Goal: Transaction & Acquisition: Purchase product/service

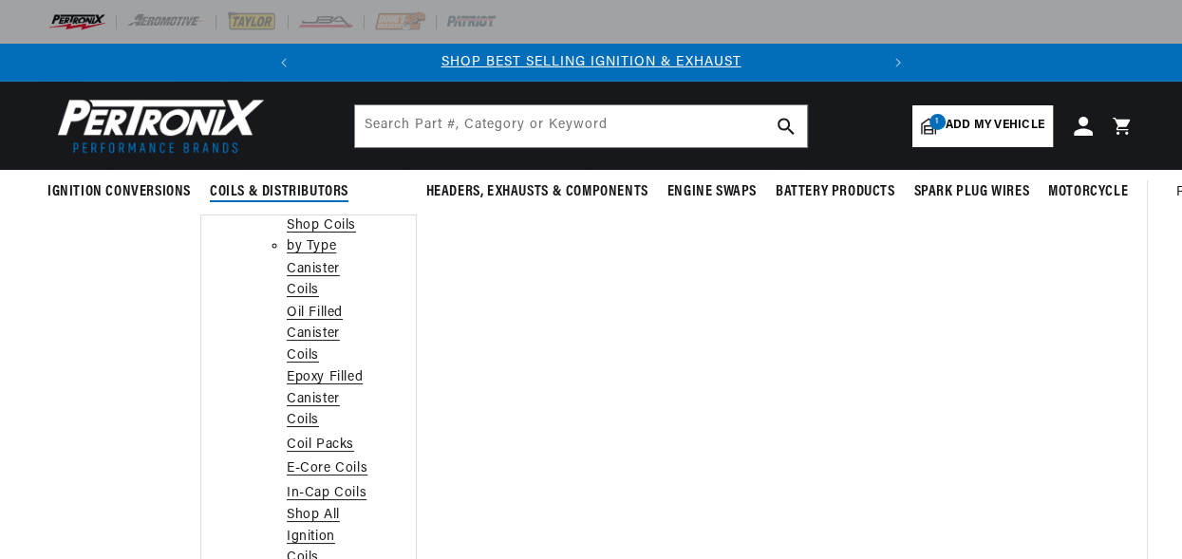
click at [313, 442] on link "Coil Packs" at bounding box center [320, 445] width 67 height 21
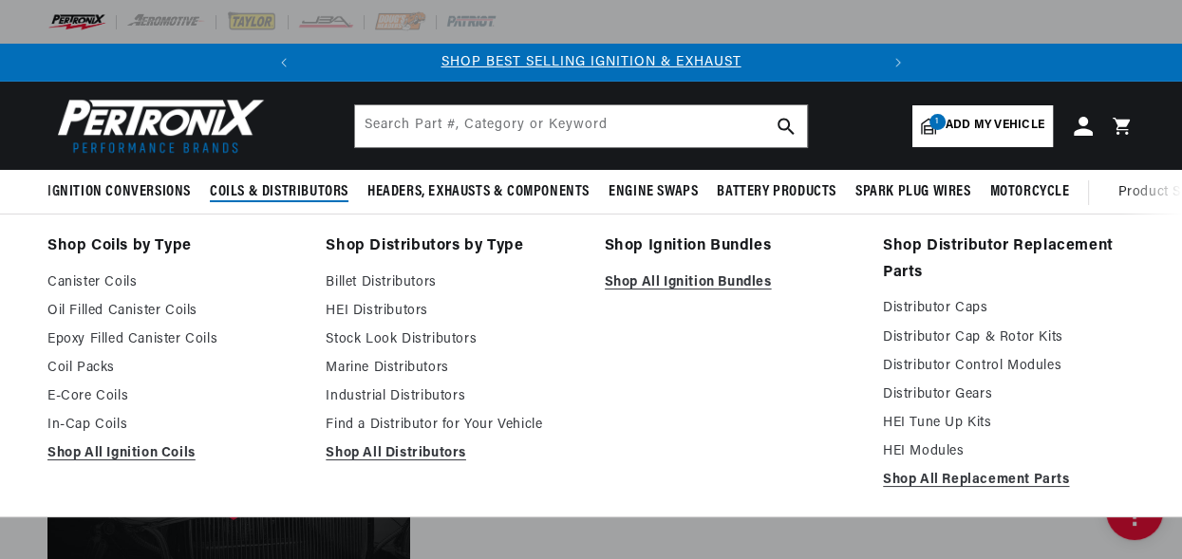
click at [252, 192] on span "Coils & Distributors" at bounding box center [279, 192] width 139 height 20
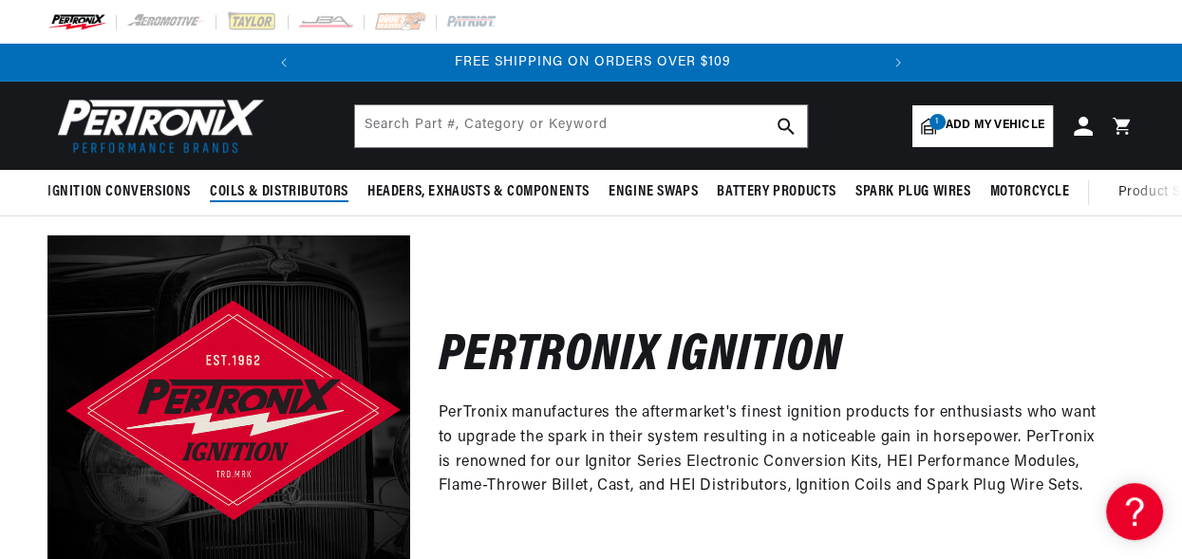
scroll to position [0, 575]
click at [254, 192] on span "Coils & Distributors" at bounding box center [279, 192] width 139 height 20
click at [981, 123] on span "Add my vehicle" at bounding box center [994, 126] width 99 height 18
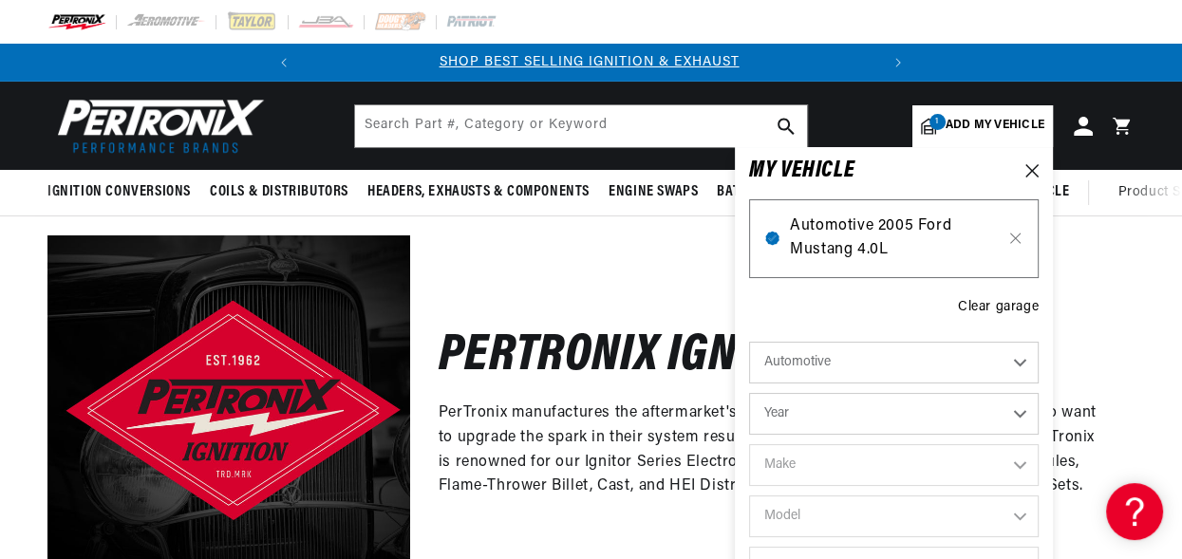
scroll to position [0, 0]
click at [718, 252] on div "Pertronix Ignition PerTronix manufactures the aftermarket's finest ignition pro…" at bounding box center [591, 407] width 1182 height 382
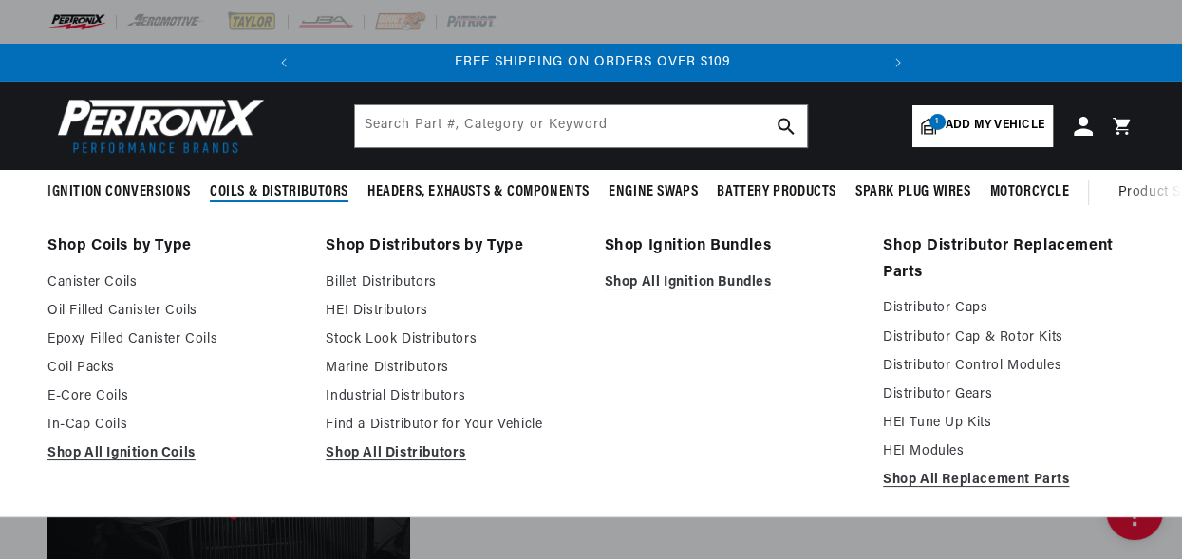
scroll to position [0, 575]
click at [252, 188] on span "Coils & Distributors" at bounding box center [279, 192] width 139 height 20
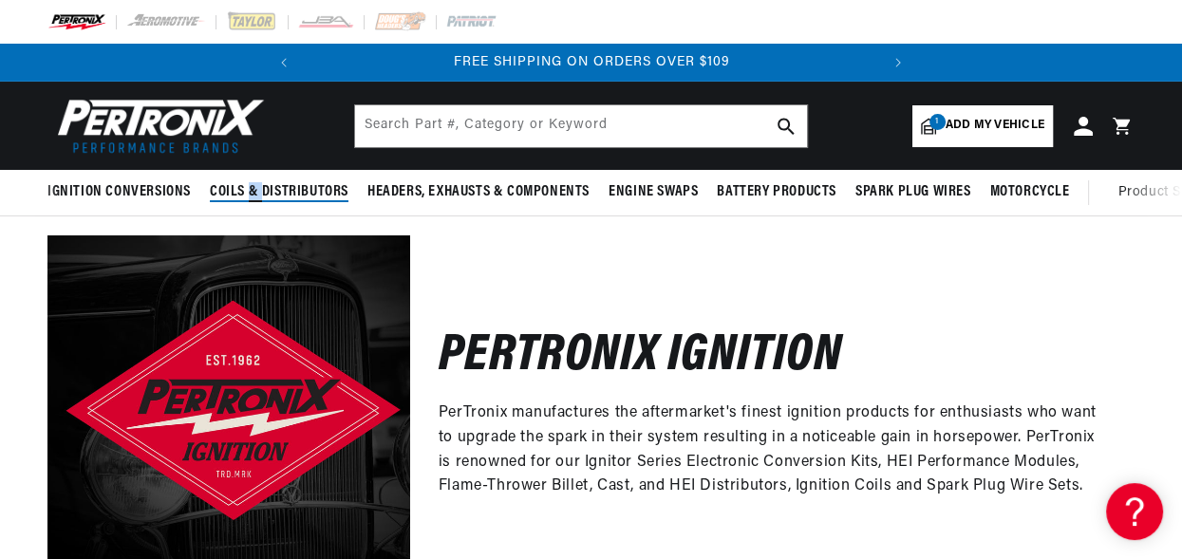
click at [252, 188] on span "Coils & Distributors" at bounding box center [279, 192] width 139 height 20
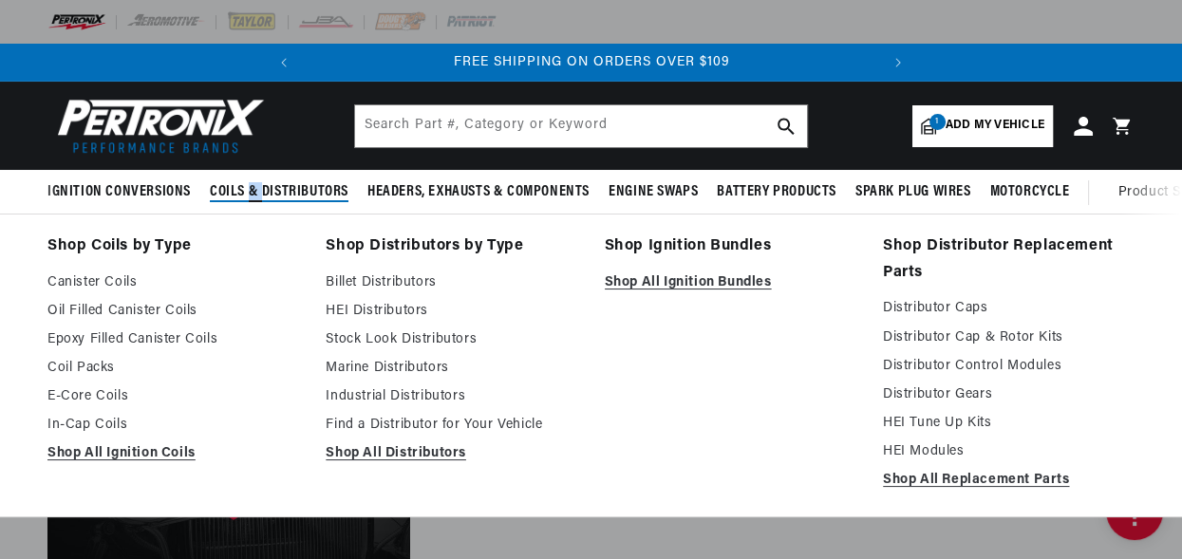
click at [253, 188] on span "Coils & Distributors" at bounding box center [279, 192] width 139 height 20
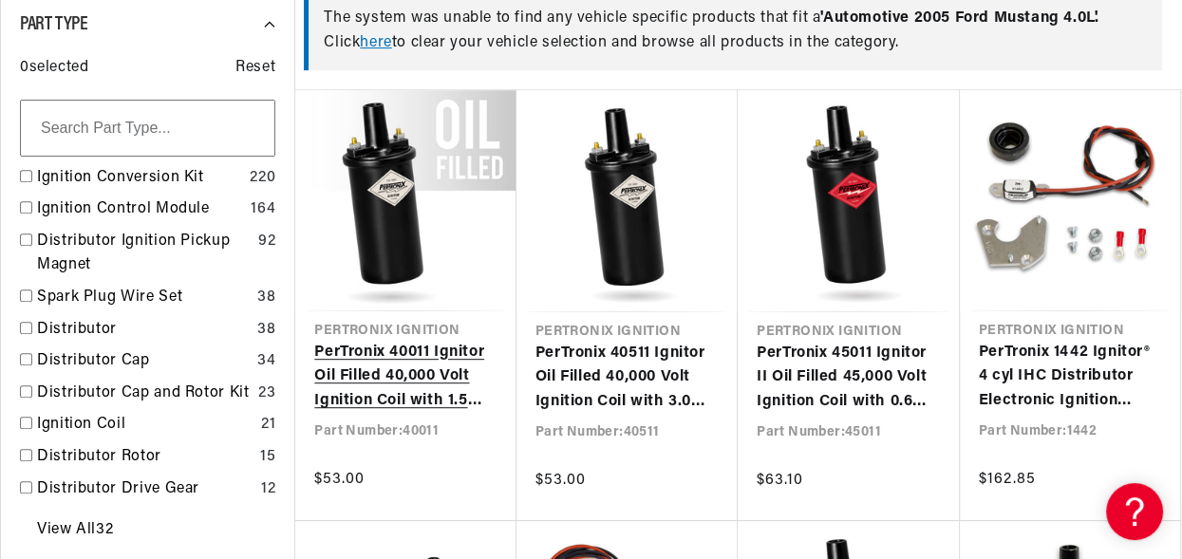
scroll to position [801, 0]
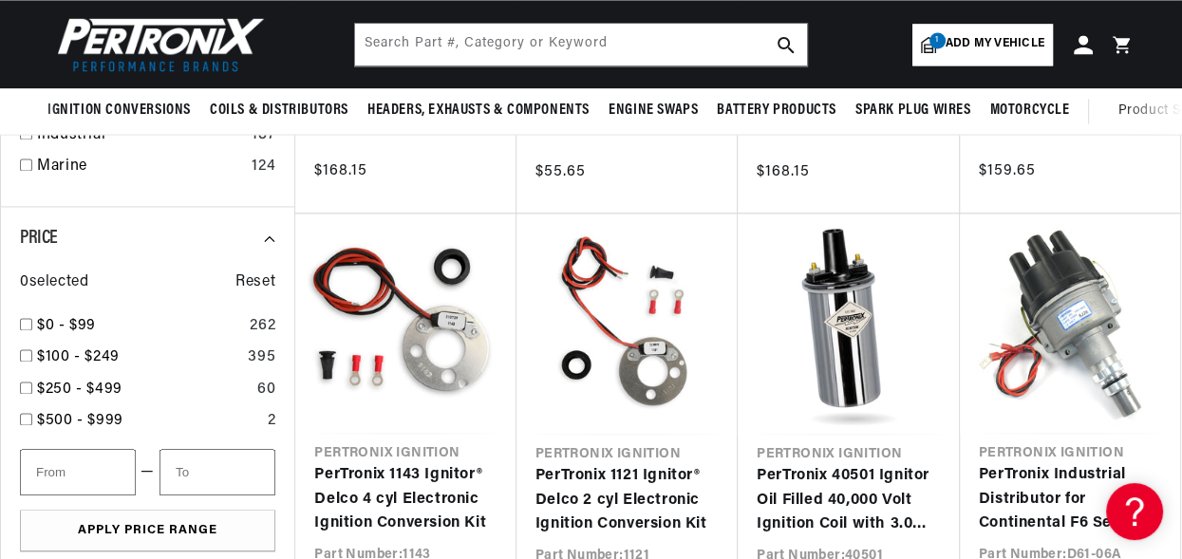
scroll to position [2005, 0]
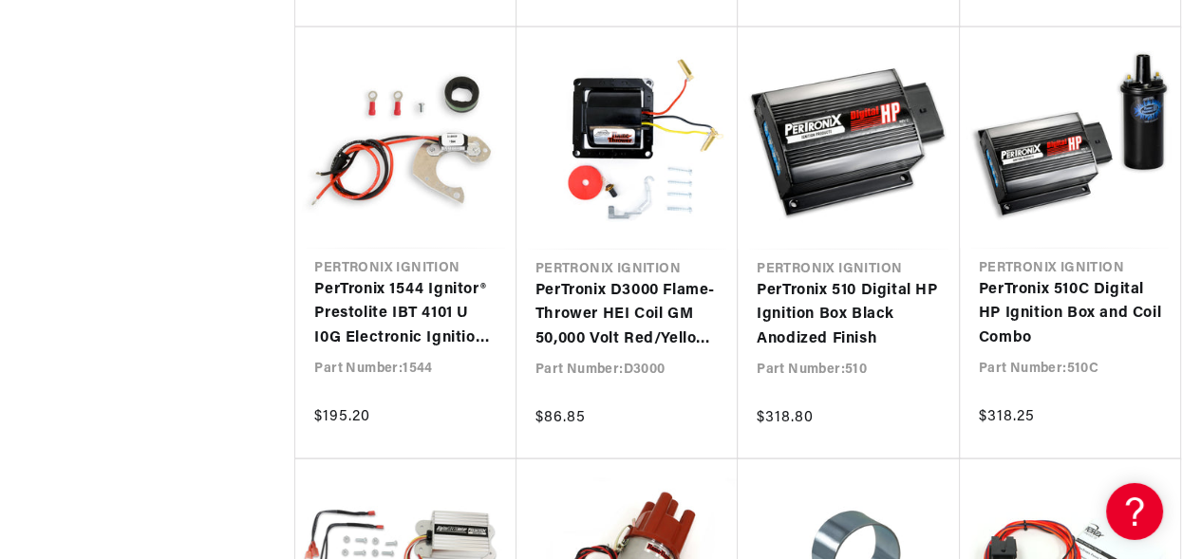
scroll to position [3407, 0]
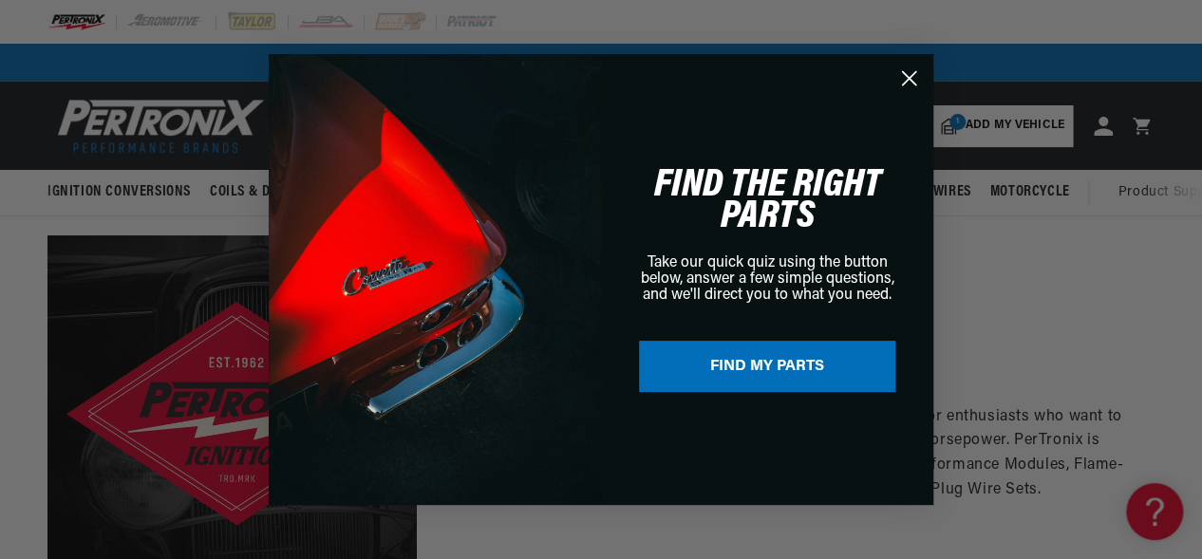
click at [906, 77] on icon "Close dialog" at bounding box center [909, 78] width 13 height 13
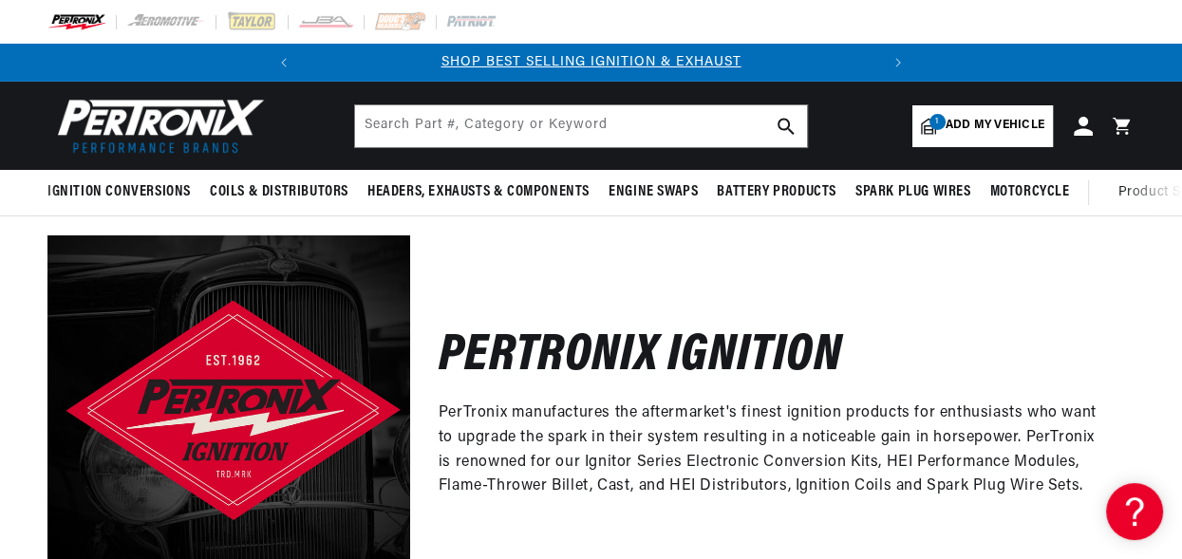
click at [962, 124] on span "Add my vehicle" at bounding box center [994, 126] width 99 height 18
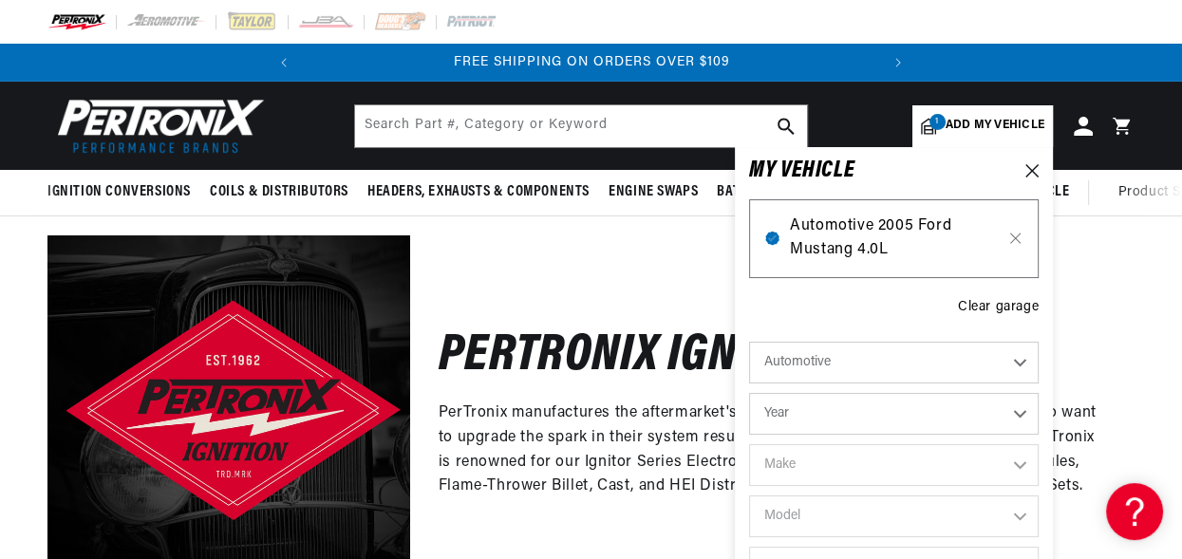
scroll to position [0, 575]
click at [848, 239] on span "Automotive 2005 Ford Mustang 4.0L" at bounding box center [894, 239] width 208 height 48
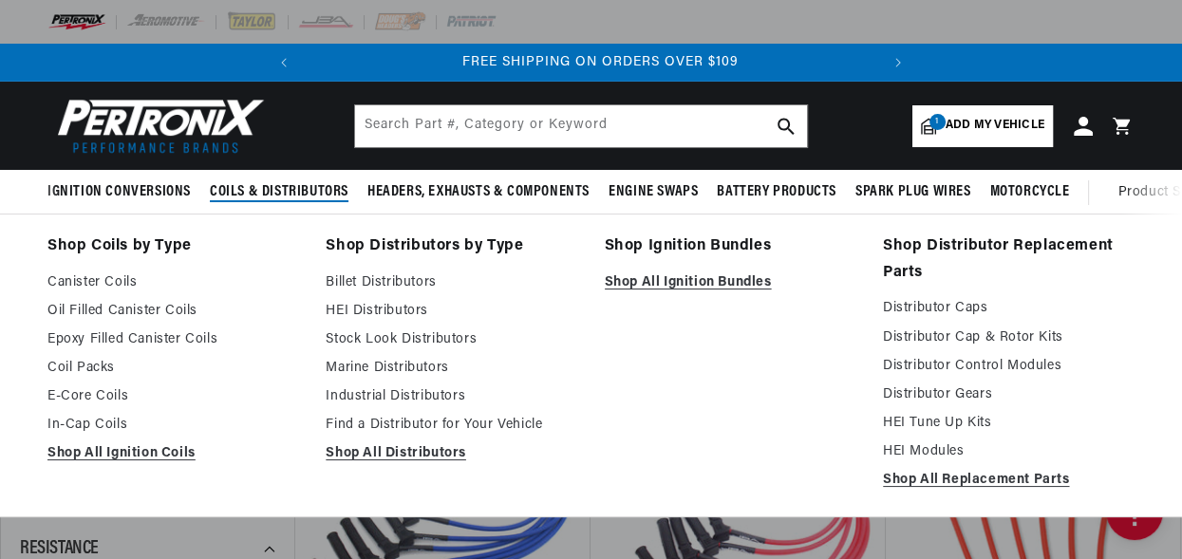
scroll to position [0, 575]
click at [274, 194] on span "Coils & Distributors" at bounding box center [279, 192] width 139 height 20
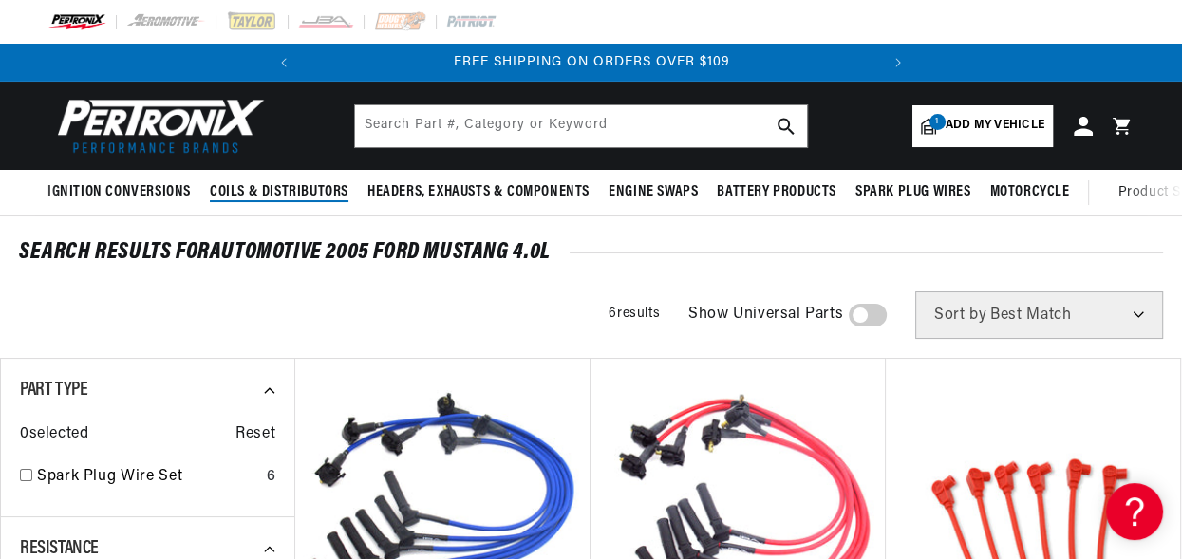
click at [274, 194] on span "Coils & Distributors" at bounding box center [279, 192] width 139 height 20
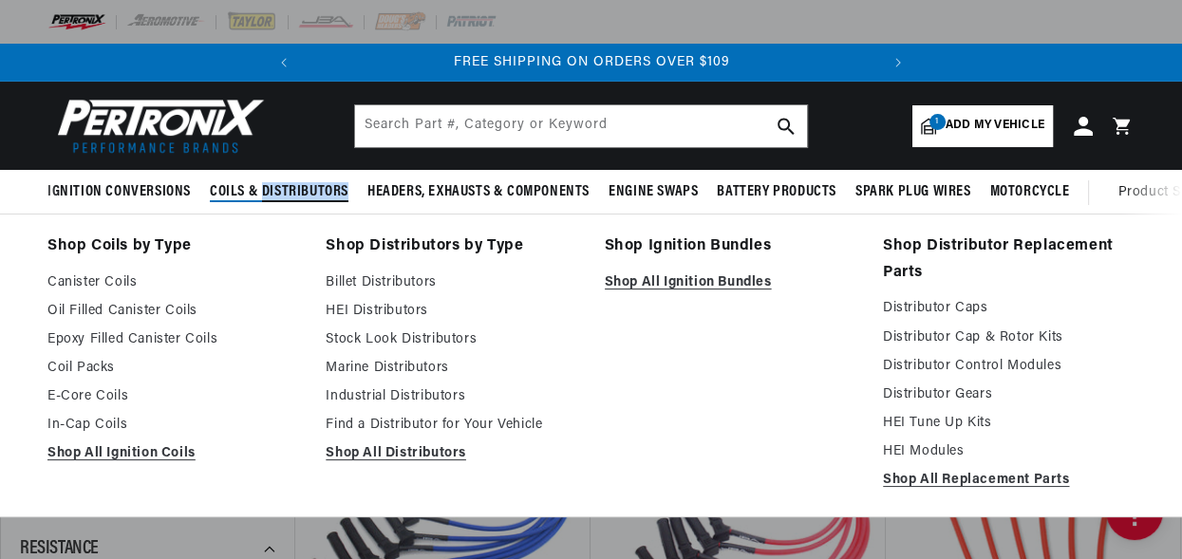
click at [275, 194] on span "Coils & Distributors" at bounding box center [279, 192] width 139 height 20
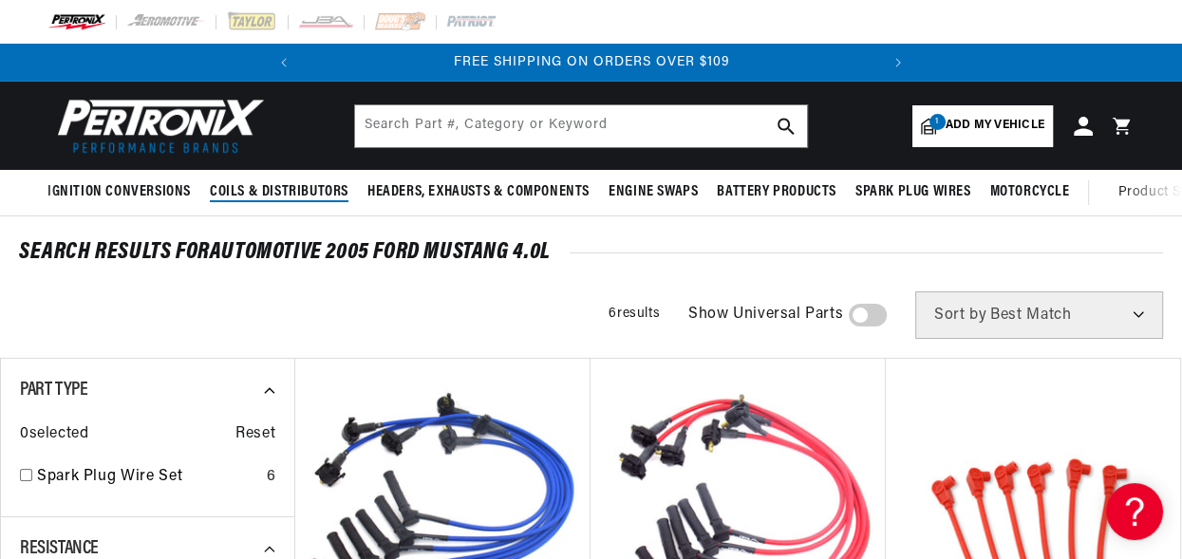
click at [226, 190] on span "Coils & Distributors" at bounding box center [279, 192] width 139 height 20
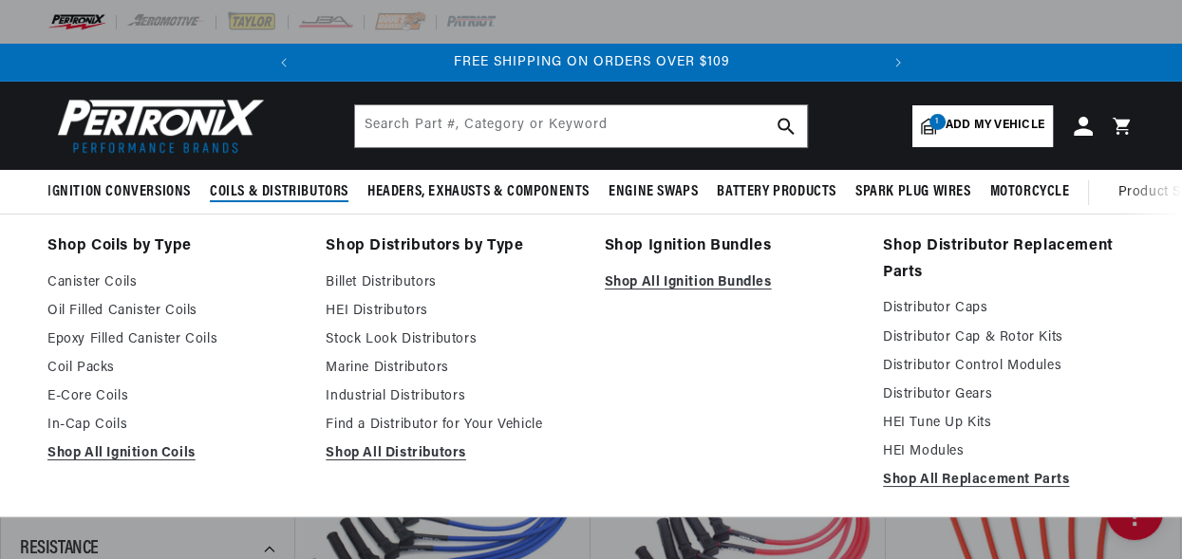
click at [226, 190] on span "Coils & Distributors" at bounding box center [279, 192] width 139 height 20
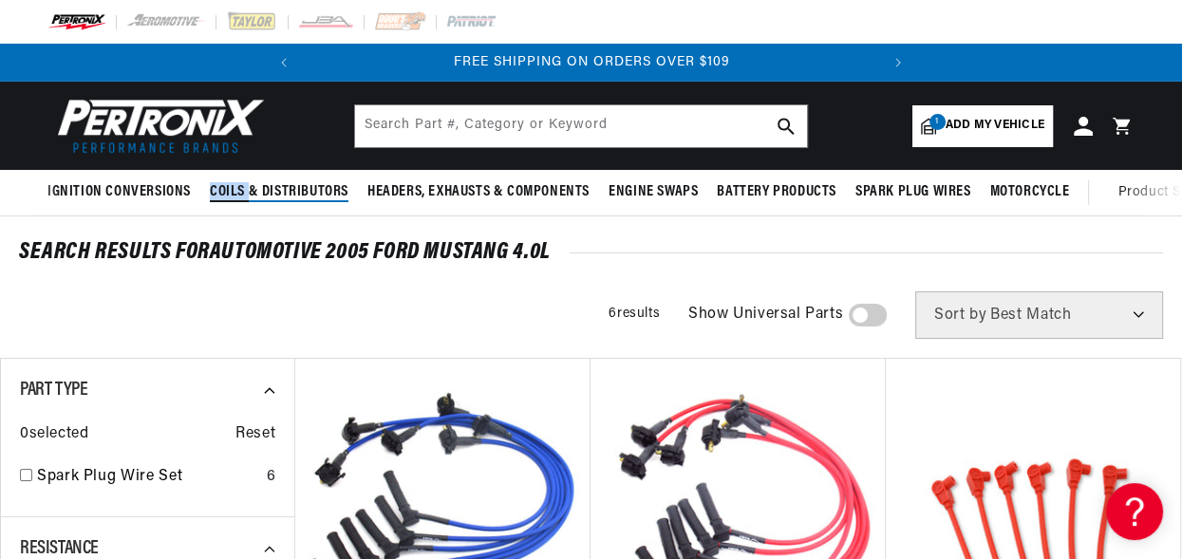
click at [226, 190] on span "Coils & Distributors" at bounding box center [279, 192] width 139 height 20
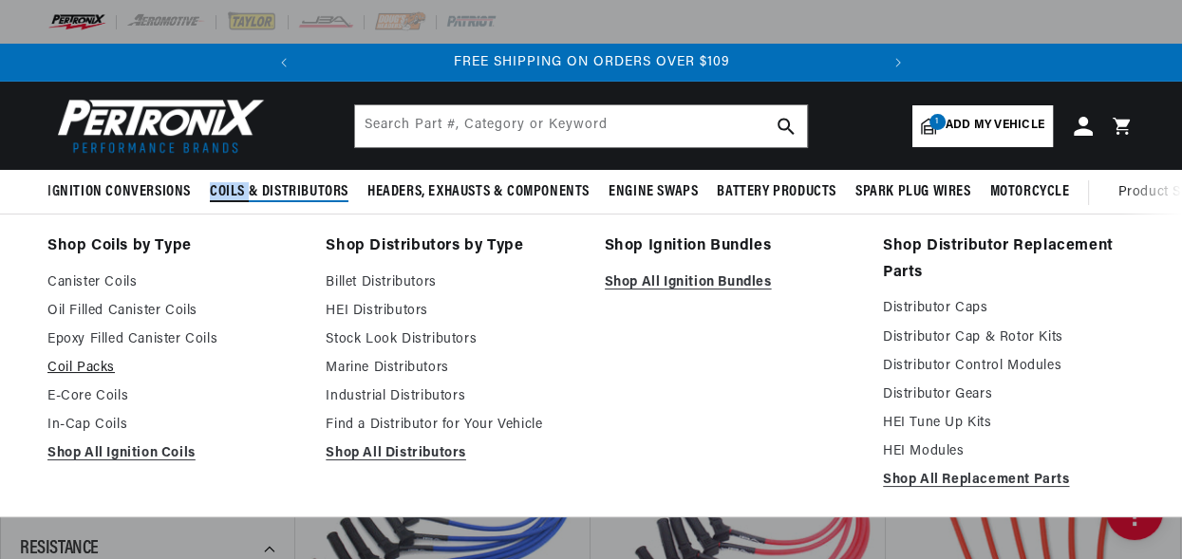
click at [82, 380] on link "Coil Packs" at bounding box center [173, 368] width 252 height 23
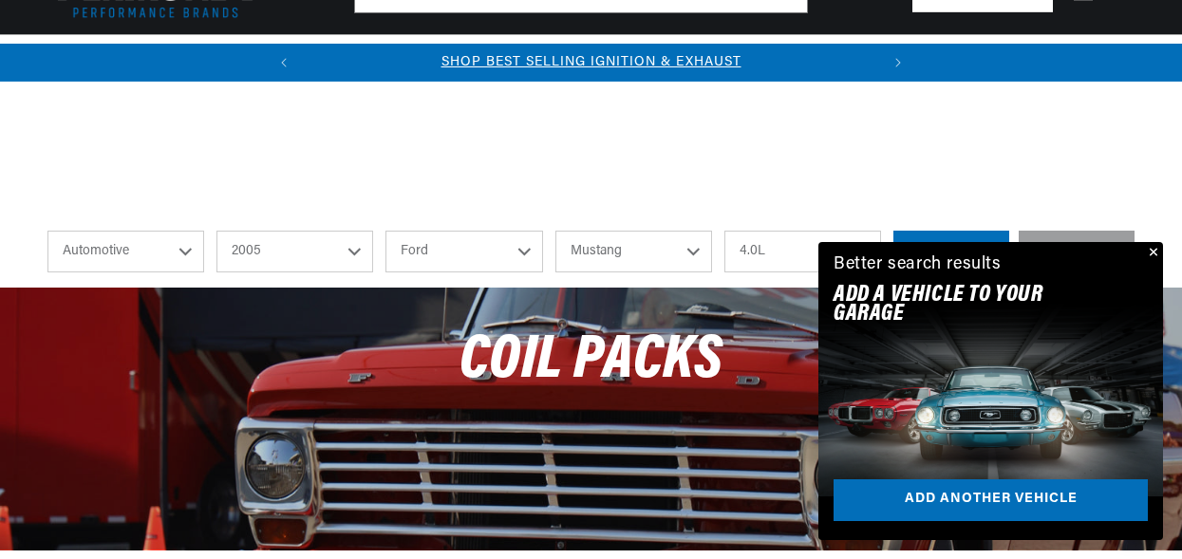
select select "2005"
select select "Ford"
select select "Mustang"
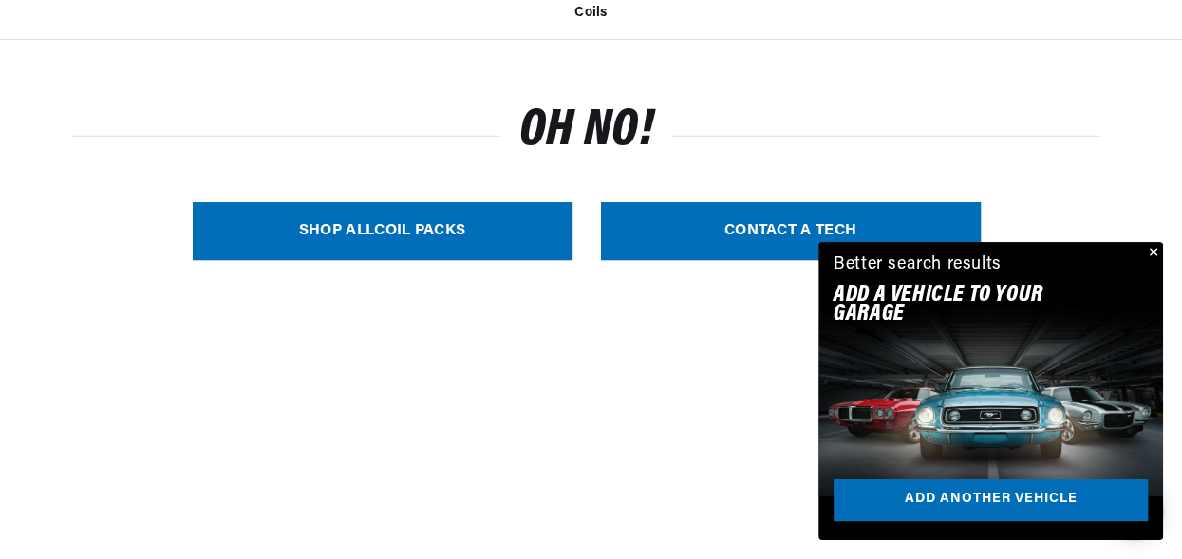
click at [1151, 251] on button "Close" at bounding box center [1151, 253] width 23 height 23
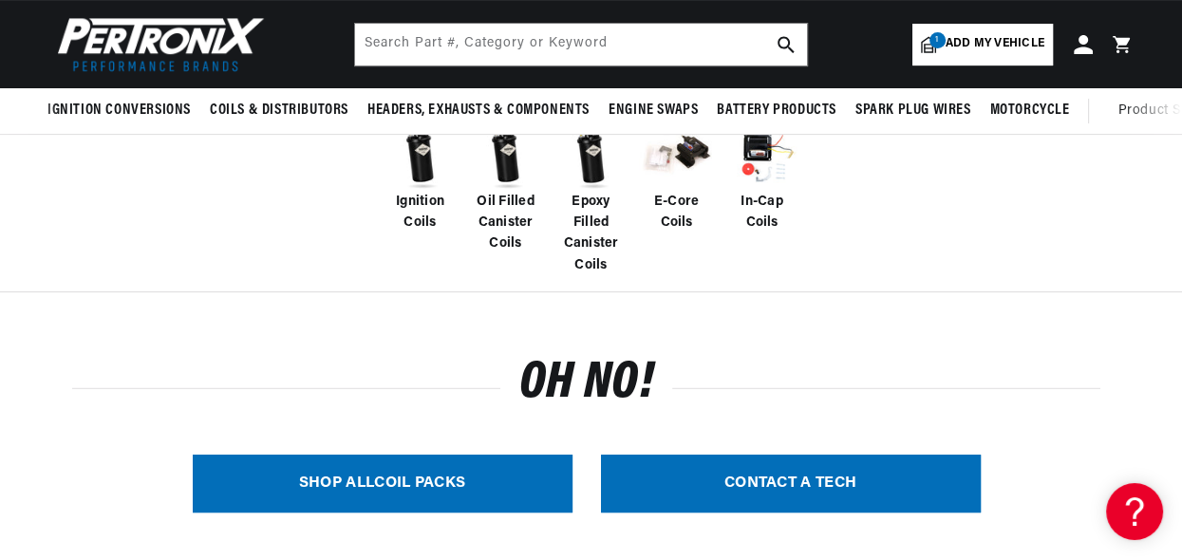
scroll to position [401, 0]
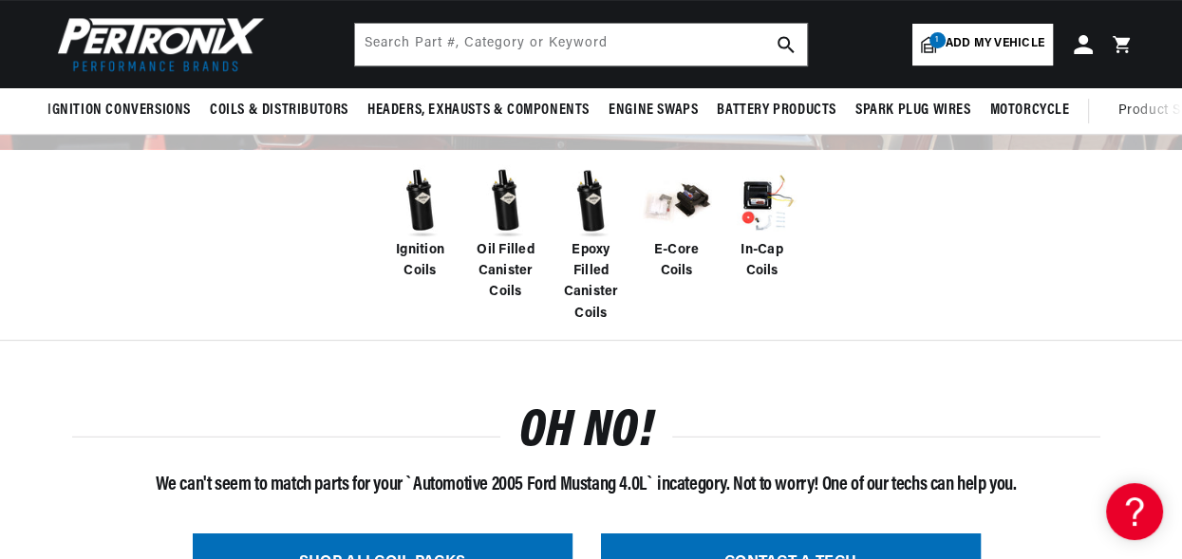
scroll to position [390, 0]
